Goal: Task Accomplishment & Management: Complete application form

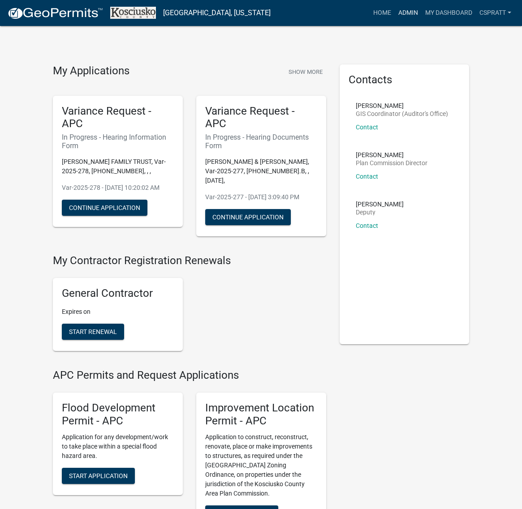
click at [394, 12] on link "Admin" at bounding box center [407, 12] width 27 height 17
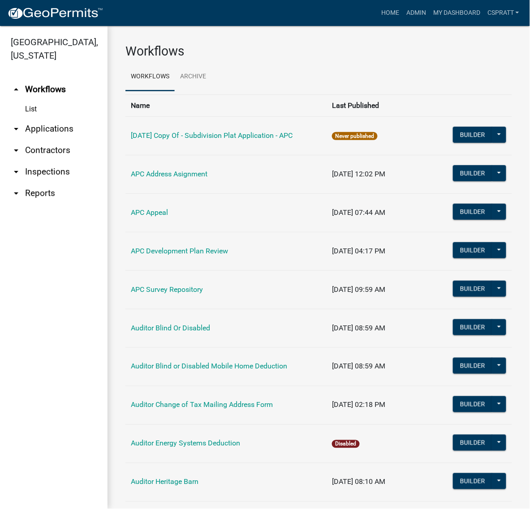
click at [59, 140] on link "arrow_drop_down Applications" at bounding box center [53, 128] width 107 height 21
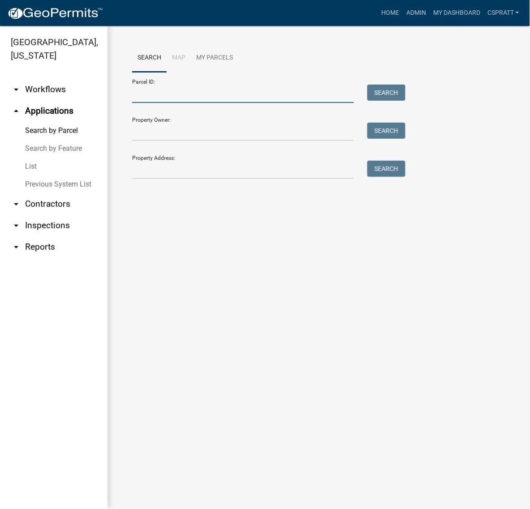
click at [144, 102] on input "Parcel ID:" at bounding box center [243, 94] width 222 height 18
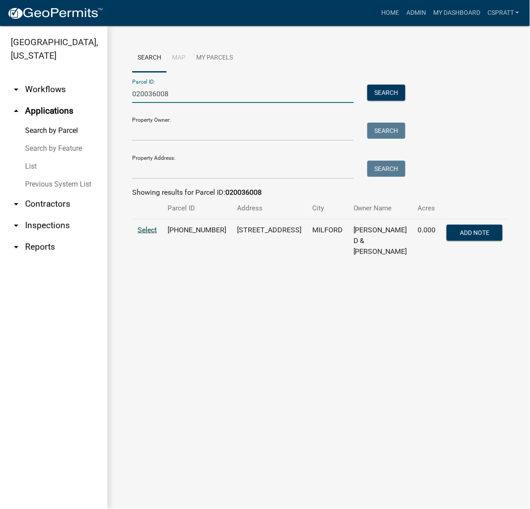
type input "020036008"
click at [150, 234] on span "Select" at bounding box center [146, 230] width 19 height 9
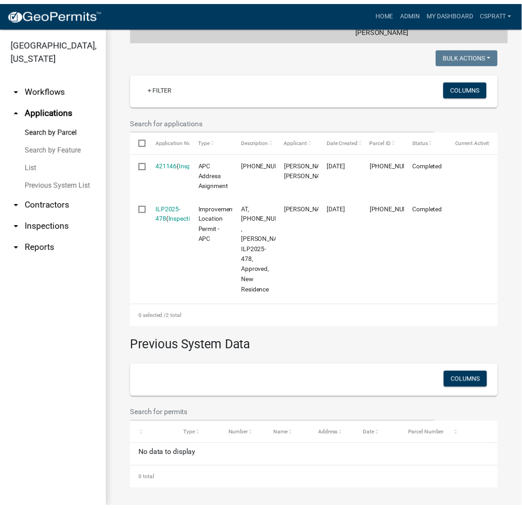
scroll to position [280, 0]
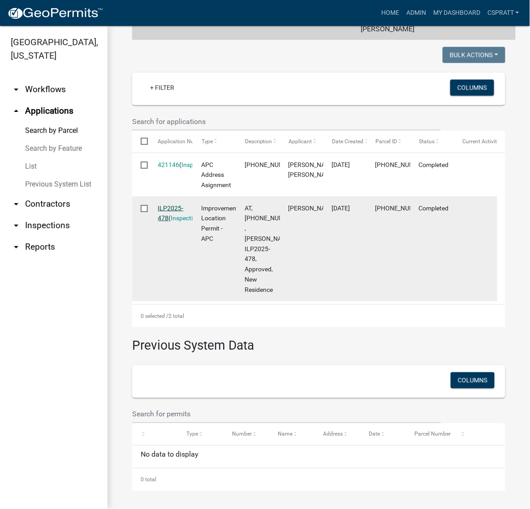
click at [184, 222] on link "ILP2025-478" at bounding box center [171, 213] width 26 height 17
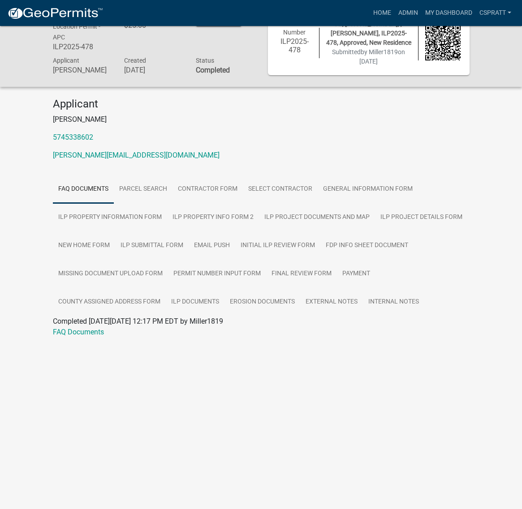
scroll to position [46, 0]
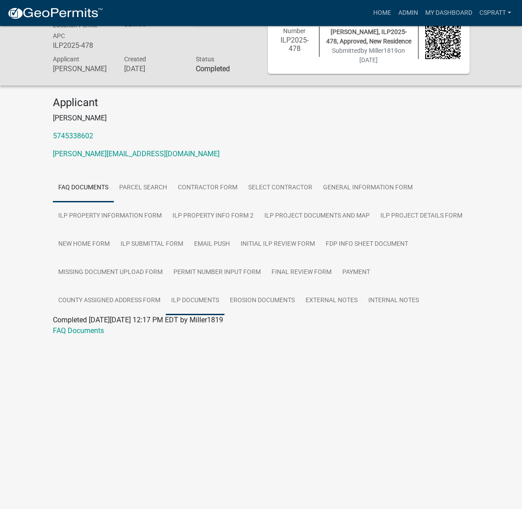
click at [224, 315] on link "ILP Documents" at bounding box center [195, 301] width 59 height 29
click at [101, 335] on link "ILP Documents" at bounding box center [77, 330] width 48 height 9
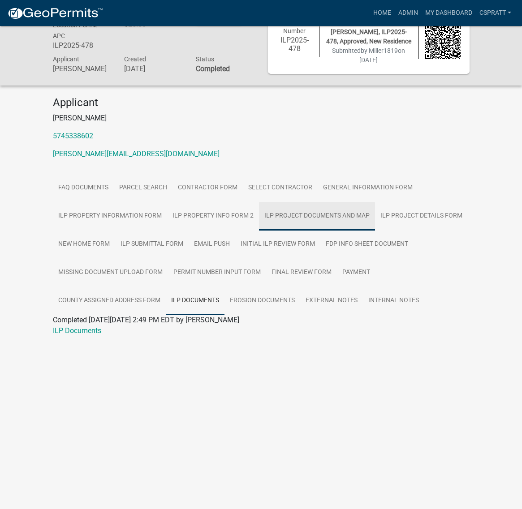
click at [259, 231] on link "ILP Project Documents and Map" at bounding box center [317, 216] width 116 height 29
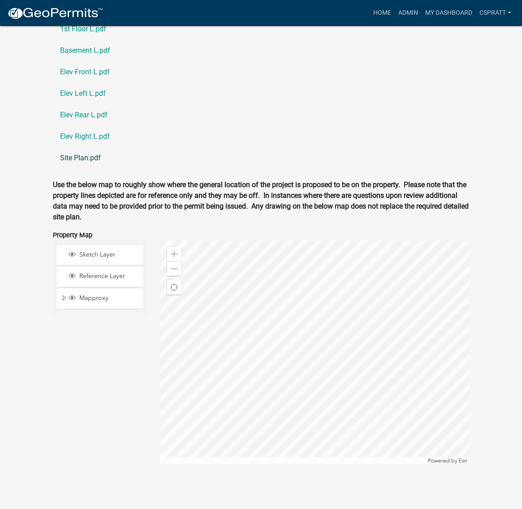
scroll to position [1334, 0]
click at [92, 40] on link "1st Floor L.pdf" at bounding box center [261, 28] width 416 height 21
click at [96, 61] on link "Basement L.pdf" at bounding box center [261, 50] width 416 height 21
click at [84, 83] on link "Elev Front L.pdf" at bounding box center [261, 71] width 416 height 21
click at [92, 169] on link "Site Plan.pdf" at bounding box center [261, 157] width 416 height 21
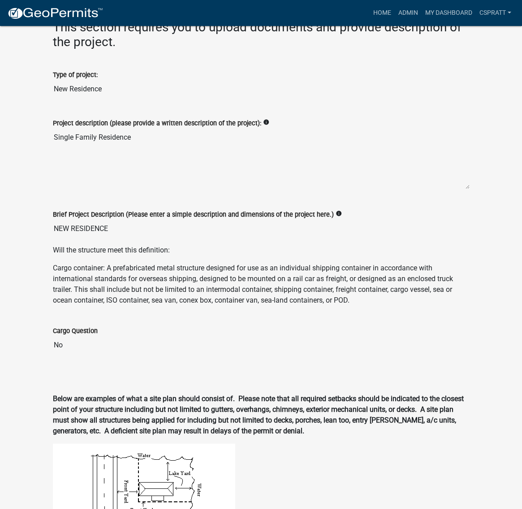
scroll to position [214, 0]
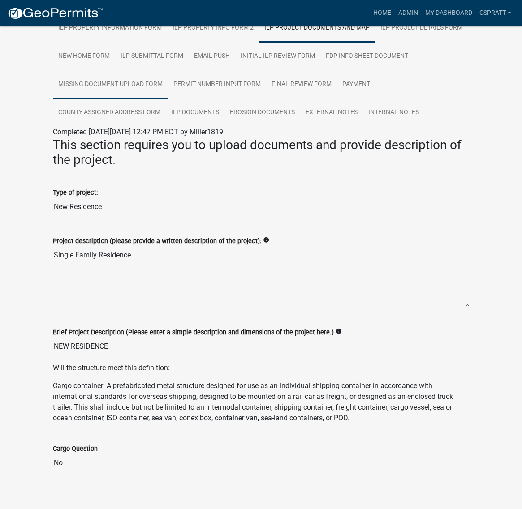
click at [168, 99] on link "Missing Document Upload Form" at bounding box center [110, 84] width 115 height 29
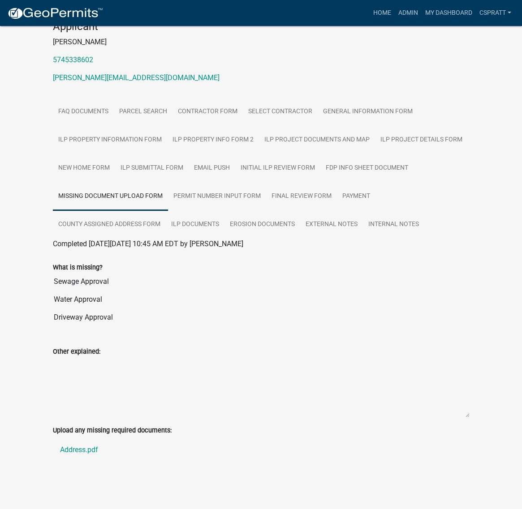
scroll to position [310, 0]
click at [92, 439] on link "Address.pdf" at bounding box center [261, 449] width 416 height 21
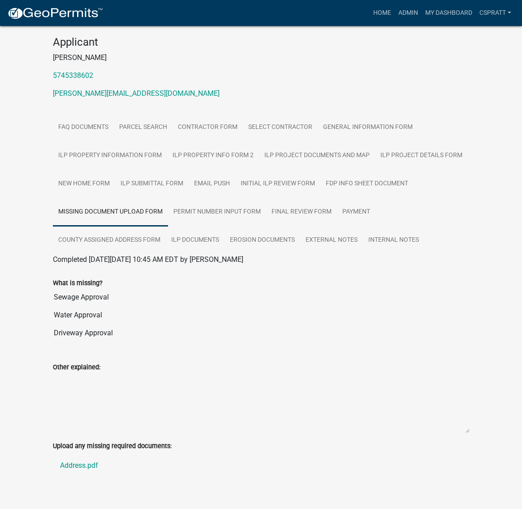
scroll to position [0, 0]
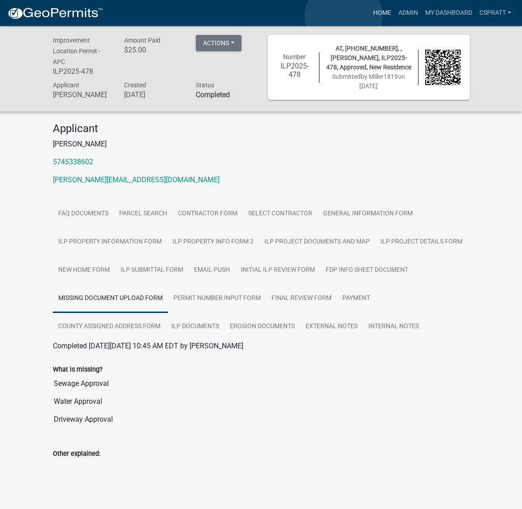
click at [369, 17] on link "Home" at bounding box center [381, 12] width 25 height 17
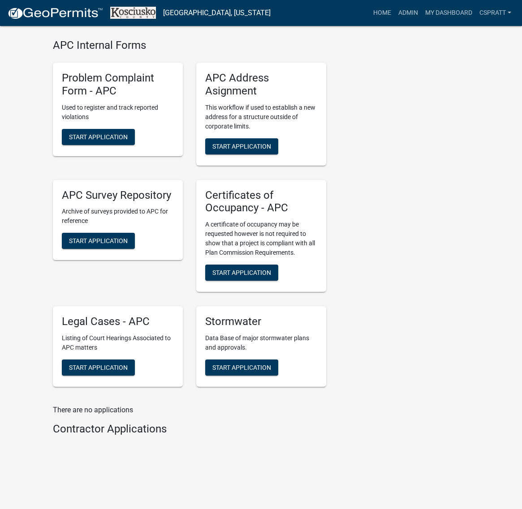
scroll to position [3253, 0]
click at [271, 269] on span "Start Application" at bounding box center [241, 272] width 59 height 7
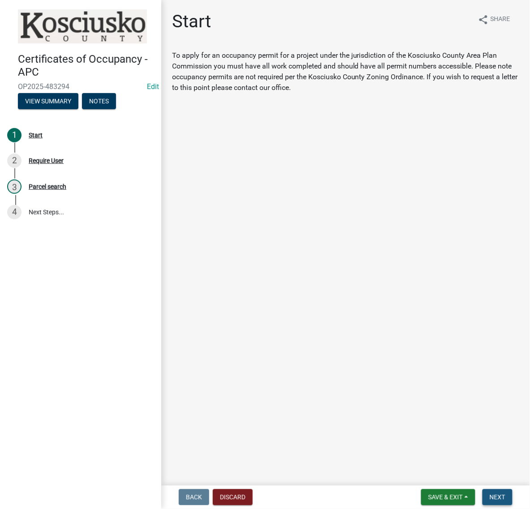
click at [489, 494] on span "Next" at bounding box center [497, 497] width 16 height 7
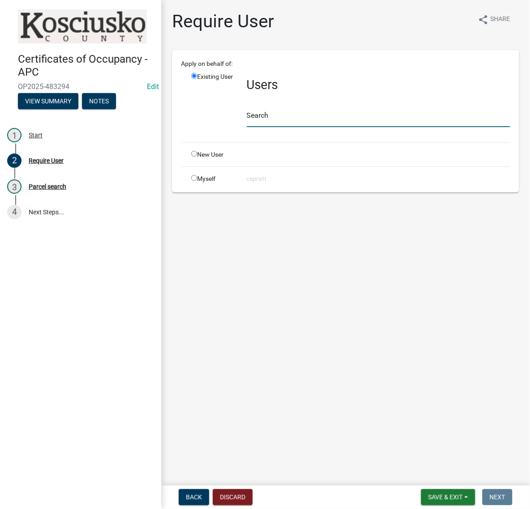
click at [278, 127] on input "text" at bounding box center [378, 118] width 263 height 18
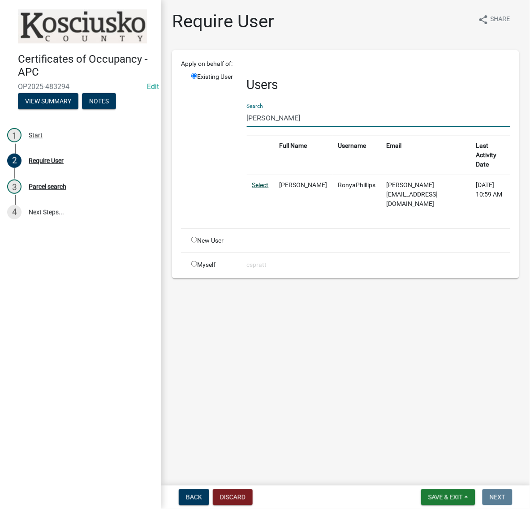
type input "[PERSON_NAME]"
drag, startPoint x: 257, startPoint y: 231, endPoint x: 262, endPoint y: 236, distance: 7.3
click at [257, 189] on link "Select" at bounding box center [260, 184] width 17 height 7
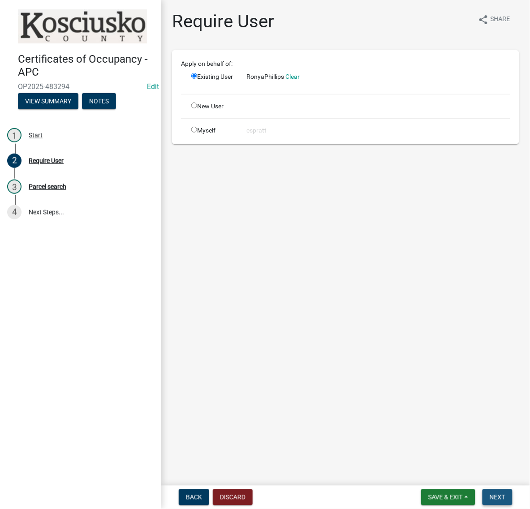
click at [482, 490] on button "Next" at bounding box center [497, 497] width 30 height 16
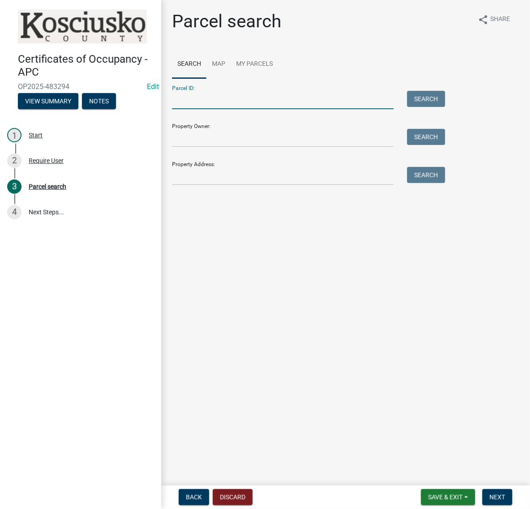
click at [184, 109] on input "Parcel ID:" at bounding box center [283, 100] width 222 height 18
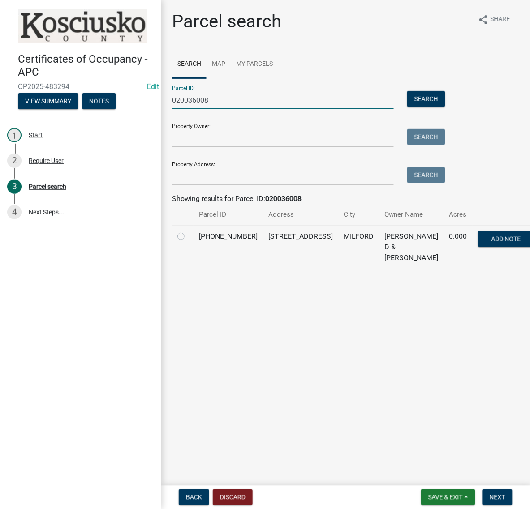
type input "020036008"
click at [188, 231] on label at bounding box center [188, 231] width 0 height 0
click at [189, 237] on input "radio" at bounding box center [191, 234] width 6 height 6
radio input "true"
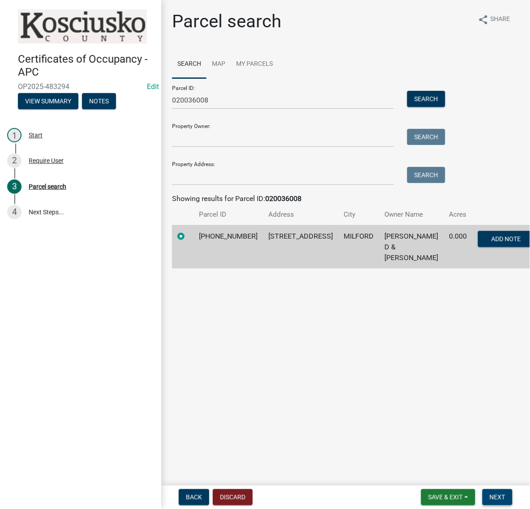
click at [495, 497] on span "Next" at bounding box center [497, 497] width 16 height 7
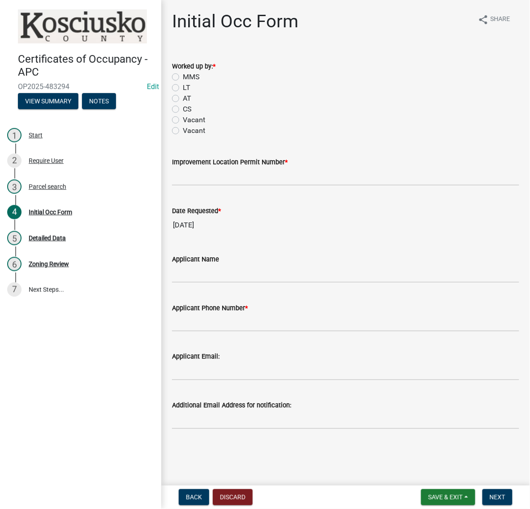
click at [183, 115] on label "CS" at bounding box center [187, 109] width 9 height 11
click at [183, 110] on input "CS" at bounding box center [186, 107] width 6 height 6
radio input "true"
click at [172, 186] on div "Improvement Location Permit Number *" at bounding box center [345, 165] width 360 height 42
click at [198, 186] on input "Improvement Location Permit Number *" at bounding box center [345, 176] width 347 height 18
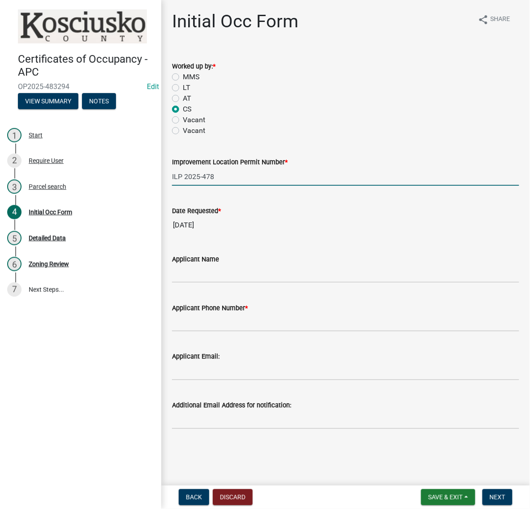
type input "ILP 2025-478"
click at [205, 283] on input "Applicant Name" at bounding box center [345, 274] width 347 height 18
type input "[PERSON_NAME]"
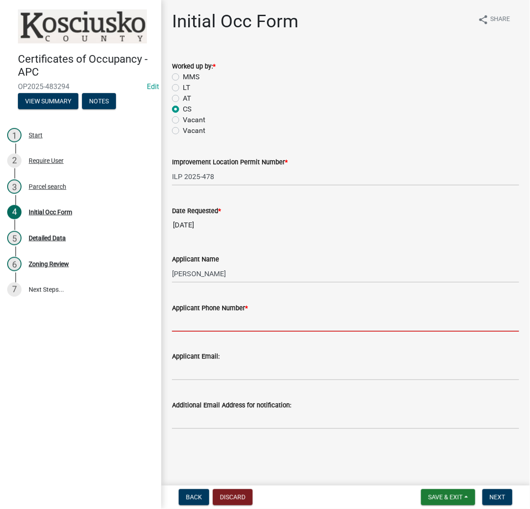
click at [208, 332] on input "Applicant Phone Number *" at bounding box center [345, 322] width 347 height 18
click at [194, 332] on input "Applicant Phone Number *" at bounding box center [345, 322] width 347 height 18
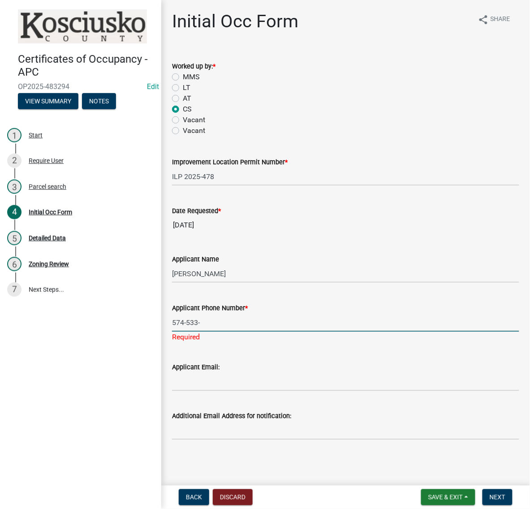
type input "[PHONE_NUMBER]"
click at [214, 373] on input "Applicant Email:" at bounding box center [345, 382] width 347 height 18
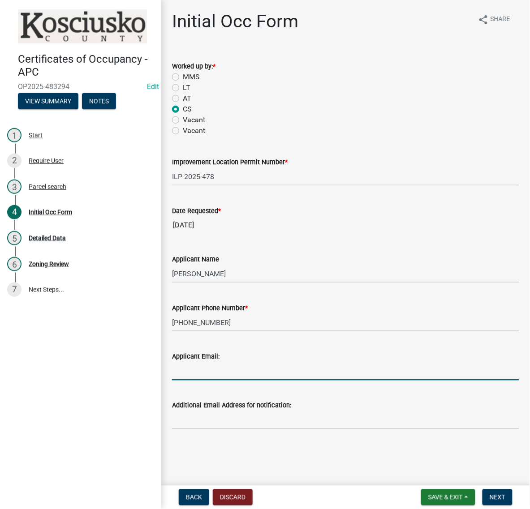
scroll to position [99, 0]
click at [193, 364] on input "Applicant Email:" at bounding box center [345, 371] width 347 height 18
type input "[PERSON_NAME][EMAIL_ADDRESS][DOMAIN_NAME]"
click at [497, 501] on button "Next" at bounding box center [497, 497] width 30 height 16
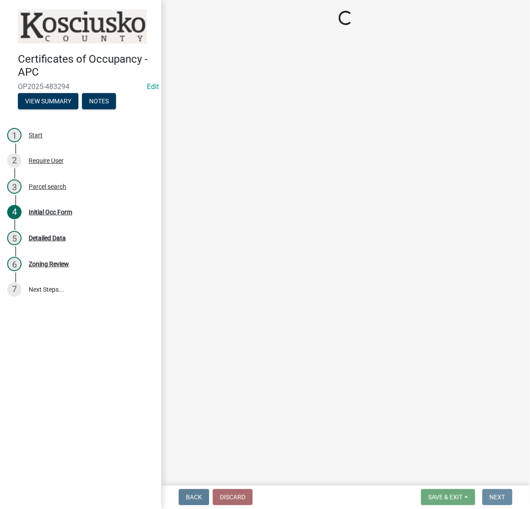
scroll to position [0, 0]
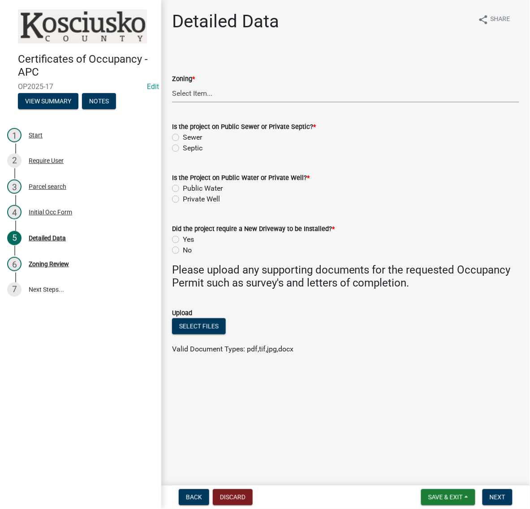
drag, startPoint x: 215, startPoint y: 112, endPoint x: 214, endPoint y: 117, distance: 5.1
click at [215, 103] on select "Select Item... Agricultural Agricultural 2 Commercial Environmental Industrial …" at bounding box center [345, 93] width 347 height 18
click at [175, 103] on select "Select Item... Agricultural Agricultural 2 Commercial Environmental Industrial …" at bounding box center [345, 93] width 347 height 18
select select "1146270b-2111-4e23-bf7f-74ce85cf7041"
click at [183, 143] on label "Sewer" at bounding box center [192, 137] width 19 height 11
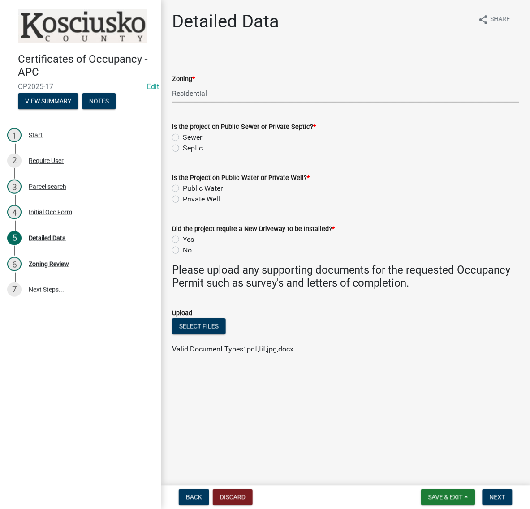
click at [183, 138] on input "Sewer" at bounding box center [186, 135] width 6 height 6
radio input "true"
click at [183, 194] on label "Public Water" at bounding box center [203, 188] width 40 height 11
click at [183, 189] on input "Public Water" at bounding box center [186, 186] width 6 height 6
radio input "true"
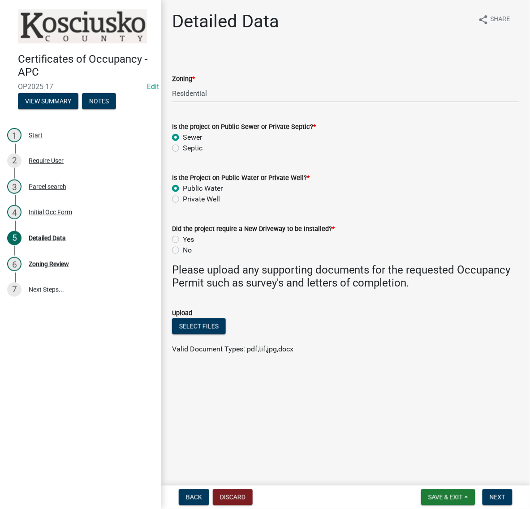
click at [183, 245] on label "Yes" at bounding box center [188, 239] width 11 height 11
click at [183, 240] on input "Yes" at bounding box center [186, 237] width 6 height 6
radio input "true"
click at [219, 334] on button "Select files" at bounding box center [199, 326] width 54 height 16
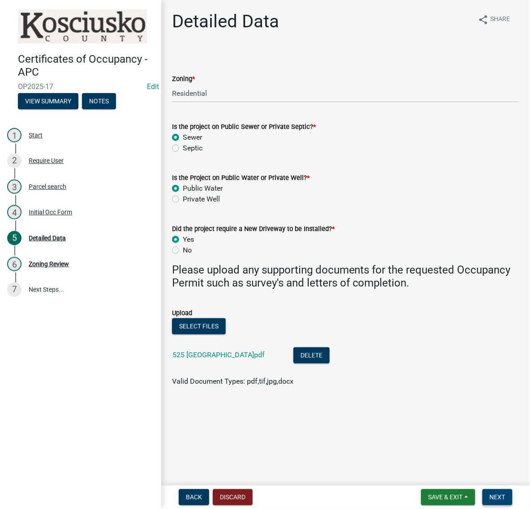
click at [491, 496] on span "Next" at bounding box center [497, 497] width 16 height 7
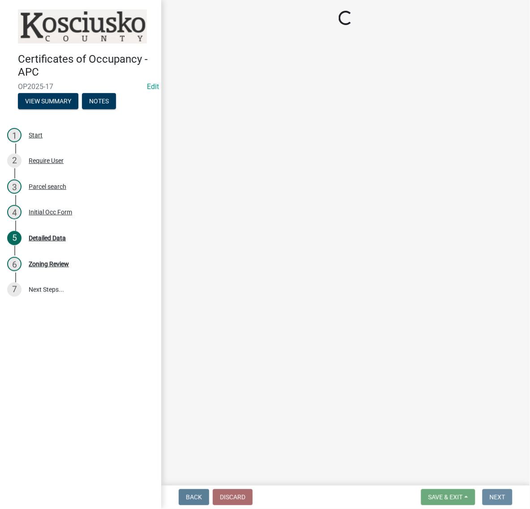
scroll to position [0, 0]
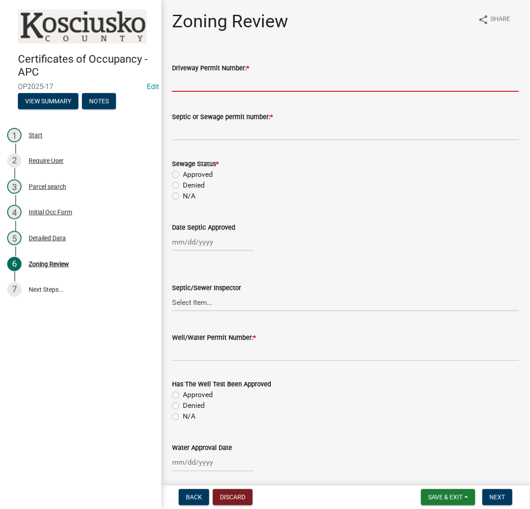
click at [217, 92] on input "Driveway Permit Number: *" at bounding box center [345, 82] width 347 height 18
type input "TOWN OF [GEOGRAPHIC_DATA]"
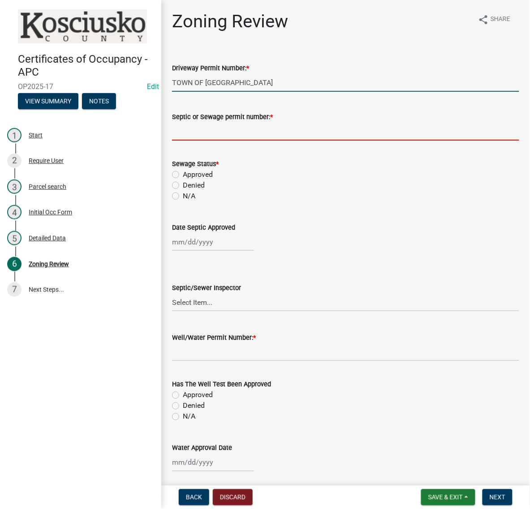
click at [207, 141] on input "Septic or Sewage permit number: *" at bounding box center [345, 131] width 347 height 18
type input "TOWN OF [GEOGRAPHIC_DATA]"
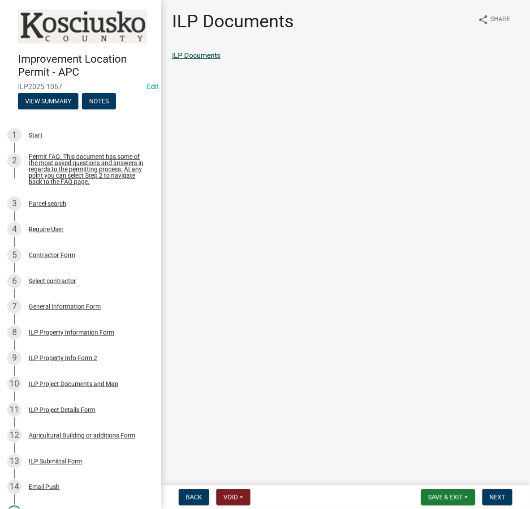
click at [220, 60] on link "ILP Documents" at bounding box center [196, 55] width 48 height 9
click at [502, 492] on button "Next" at bounding box center [497, 497] width 30 height 16
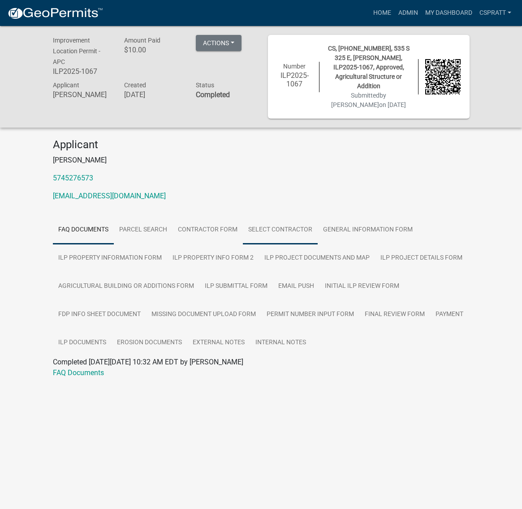
click at [317, 244] on link "Select contractor" at bounding box center [280, 230] width 75 height 29
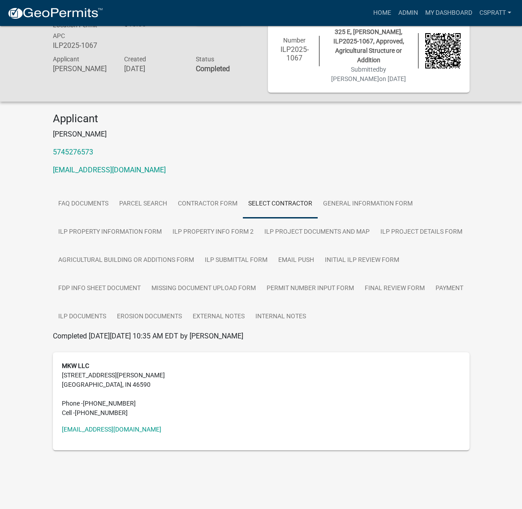
scroll to position [180, 0]
click at [369, 21] on link "Home" at bounding box center [381, 12] width 25 height 17
